Goal: Information Seeking & Learning: Learn about a topic

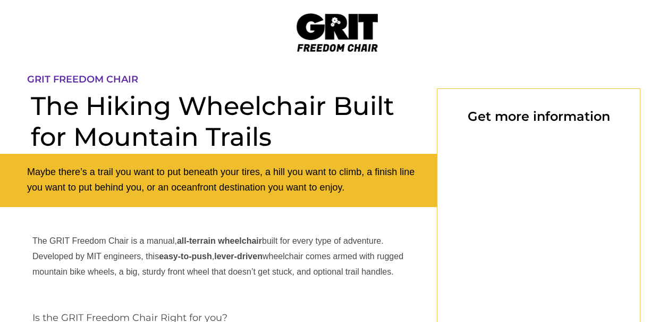
select select "US"
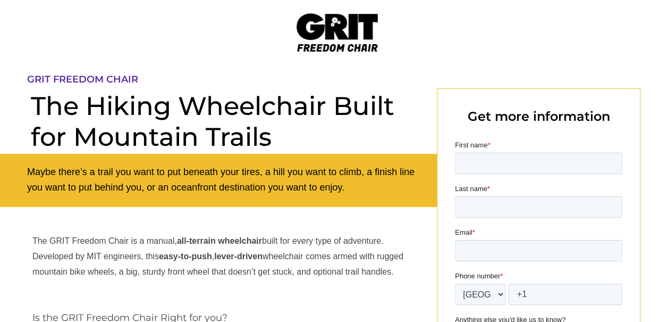
click at [225, 79] on p "GRIT FREEDOM CHAIR" at bounding box center [224, 80] width 395 height 12
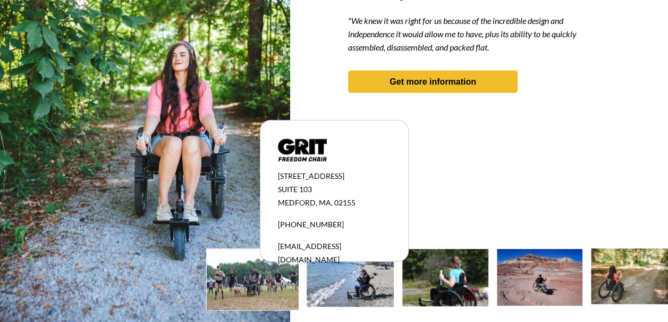
scroll to position [1060, 0]
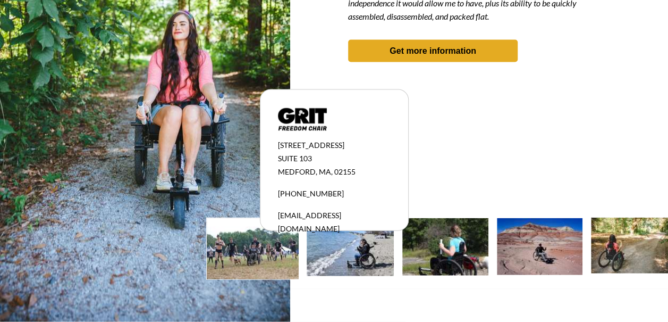
click at [450, 46] on strong "Get more information" at bounding box center [433, 50] width 87 height 9
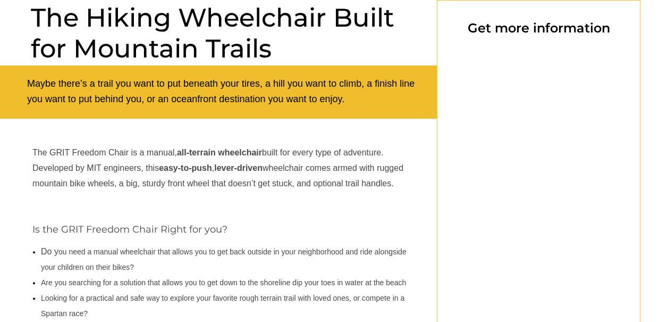
select select "US"
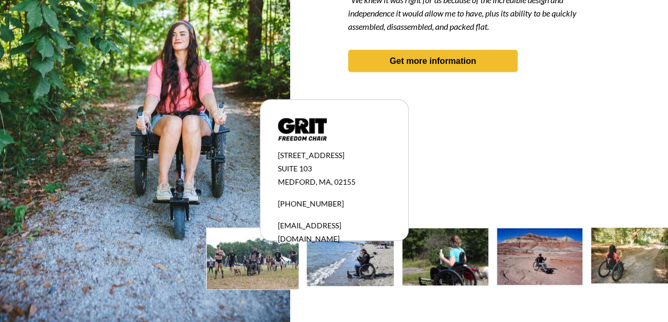
scroll to position [1060, 0]
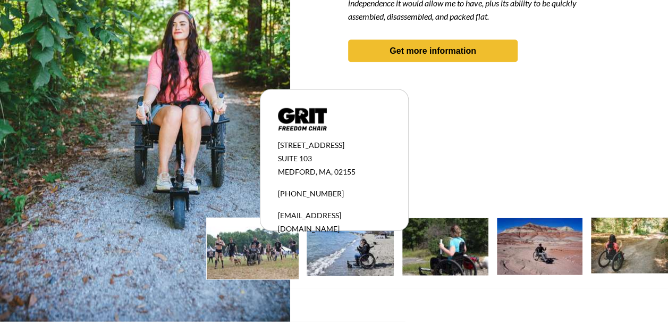
click at [552, 251] on img at bounding box center [540, 246] width 86 height 57
click at [460, 247] on img at bounding box center [445, 246] width 86 height 57
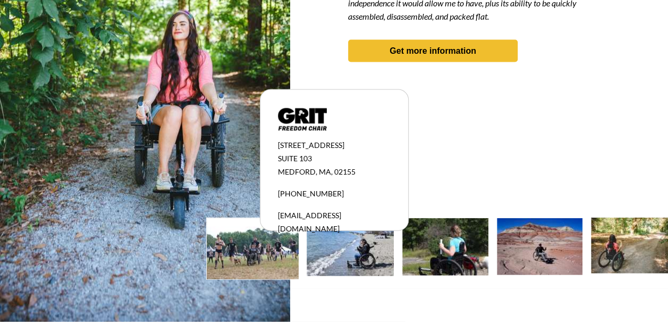
click at [262, 257] on img at bounding box center [253, 248] width 92 height 61
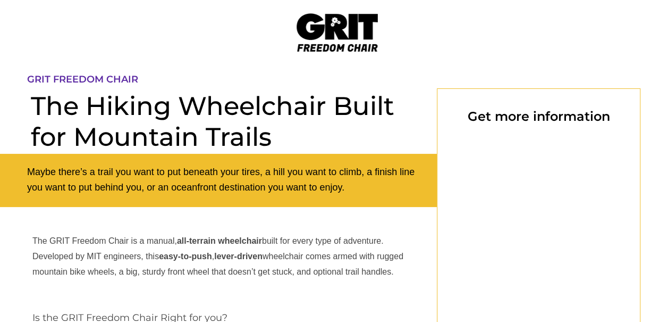
select select "US"
